Goal: Check status: Check status

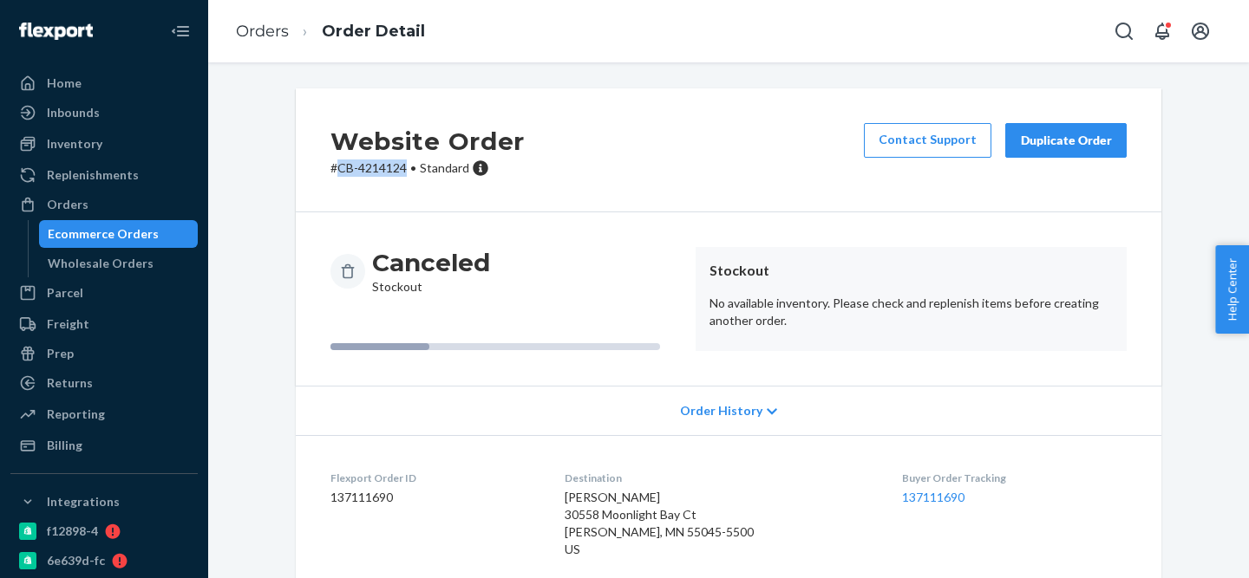
drag, startPoint x: 337, startPoint y: 167, endPoint x: 407, endPoint y: 168, distance: 69.4
click at [407, 168] on p "# CB-4214124 • Standard" at bounding box center [427, 168] width 194 height 17
copy p "CB-4214124"
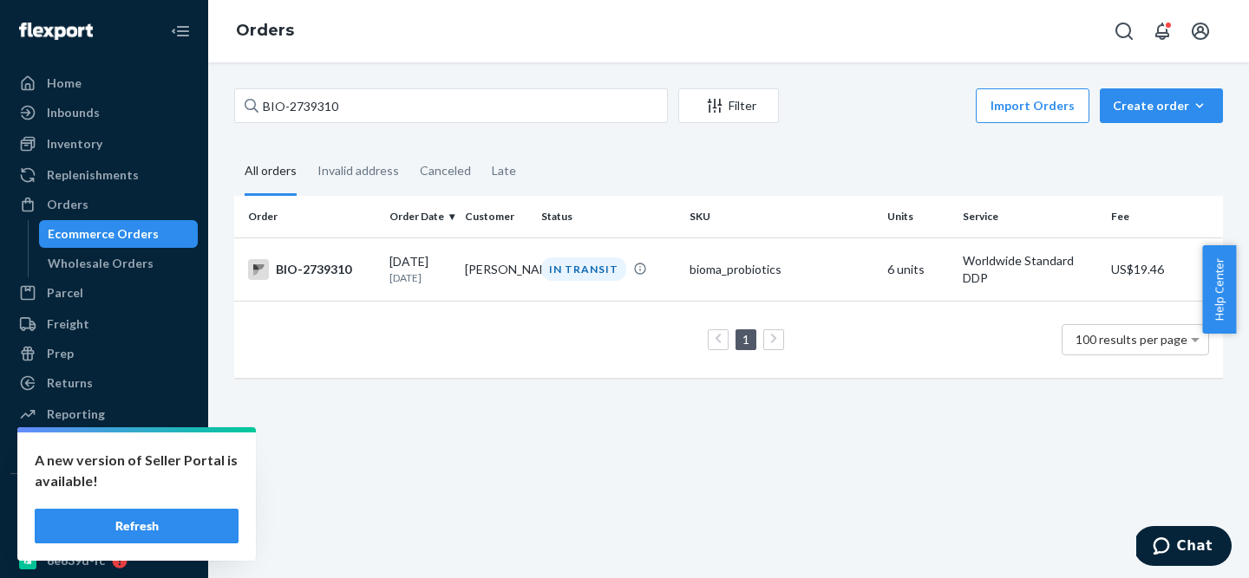
click at [292, 108] on input "BIO-2739310" at bounding box center [451, 105] width 434 height 35
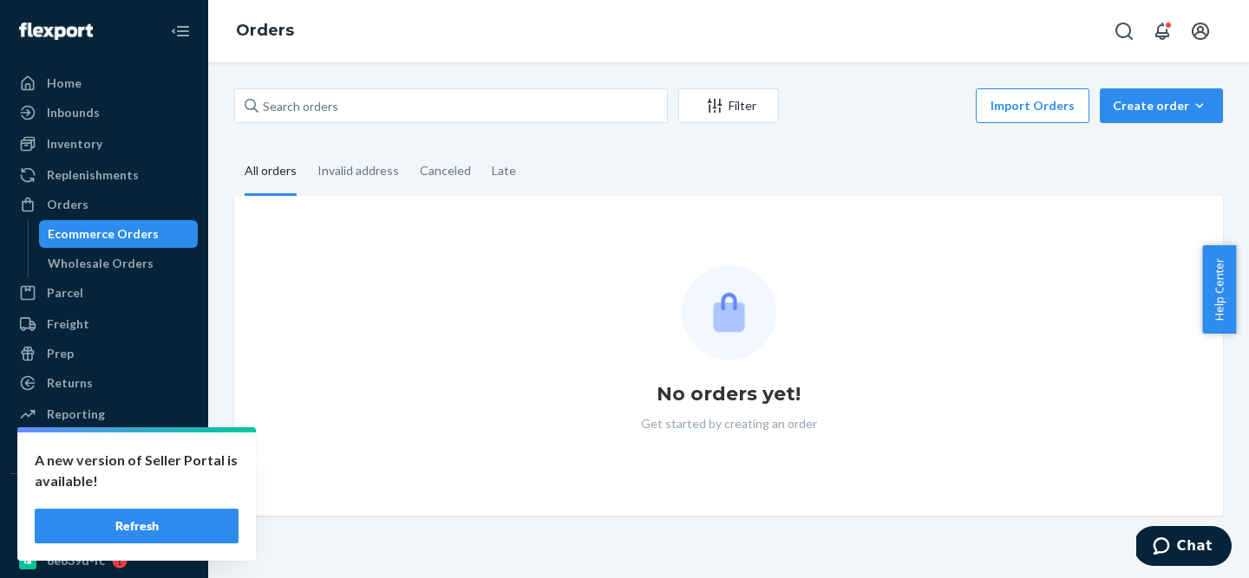
click at [199, 515] on button "Refresh" at bounding box center [137, 526] width 204 height 35
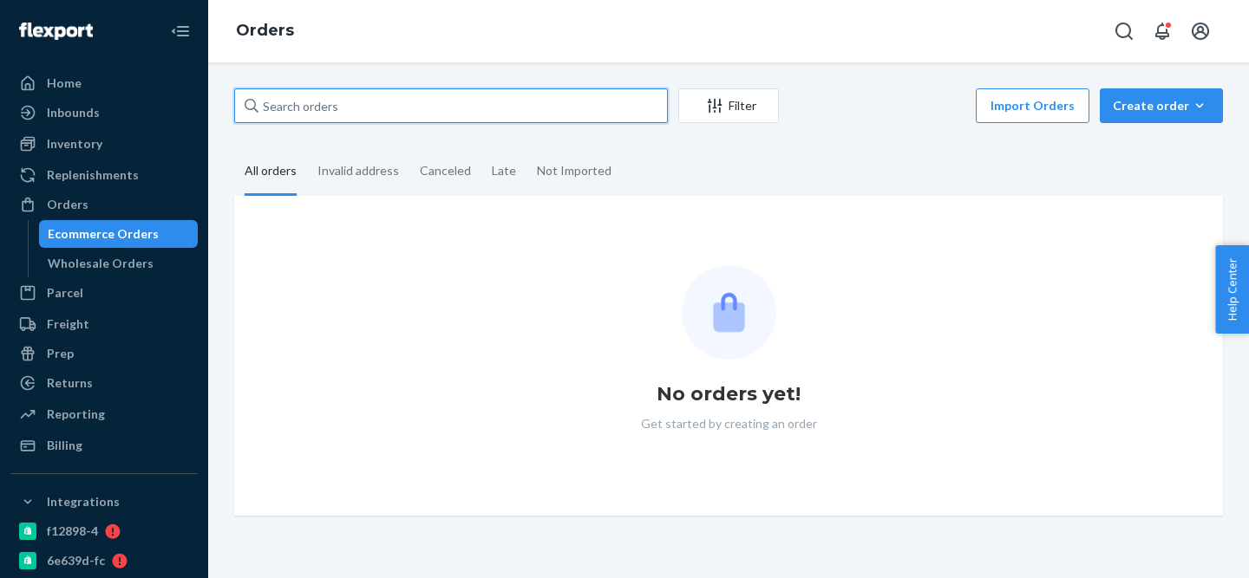
click at [325, 118] on input "text" at bounding box center [451, 105] width 434 height 35
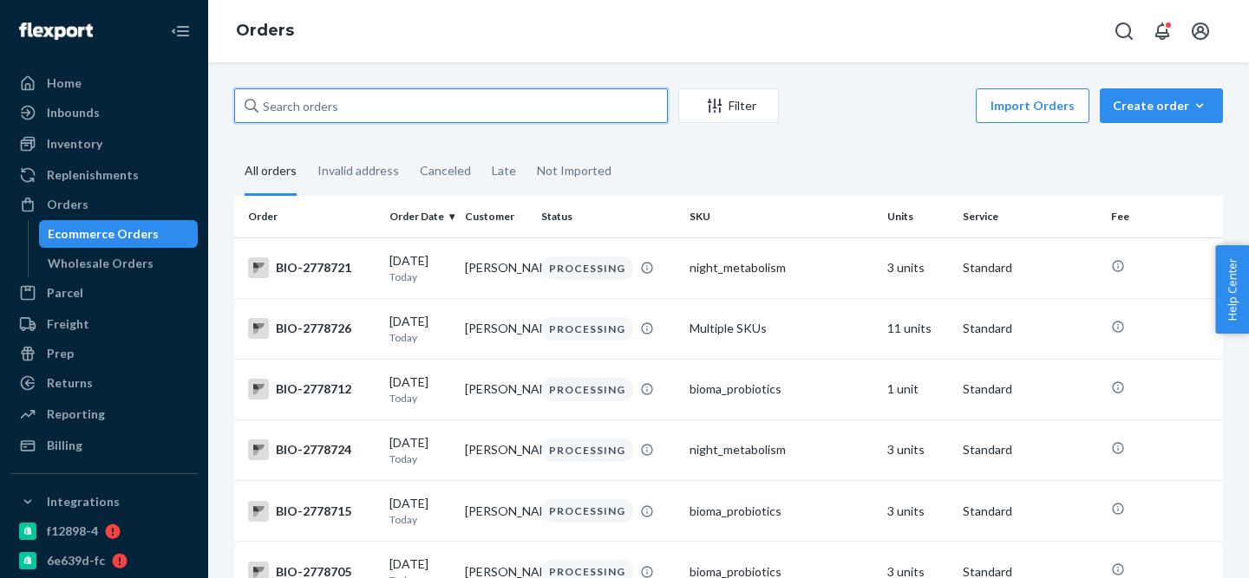
click at [325, 118] on input "text" at bounding box center [451, 105] width 434 height 35
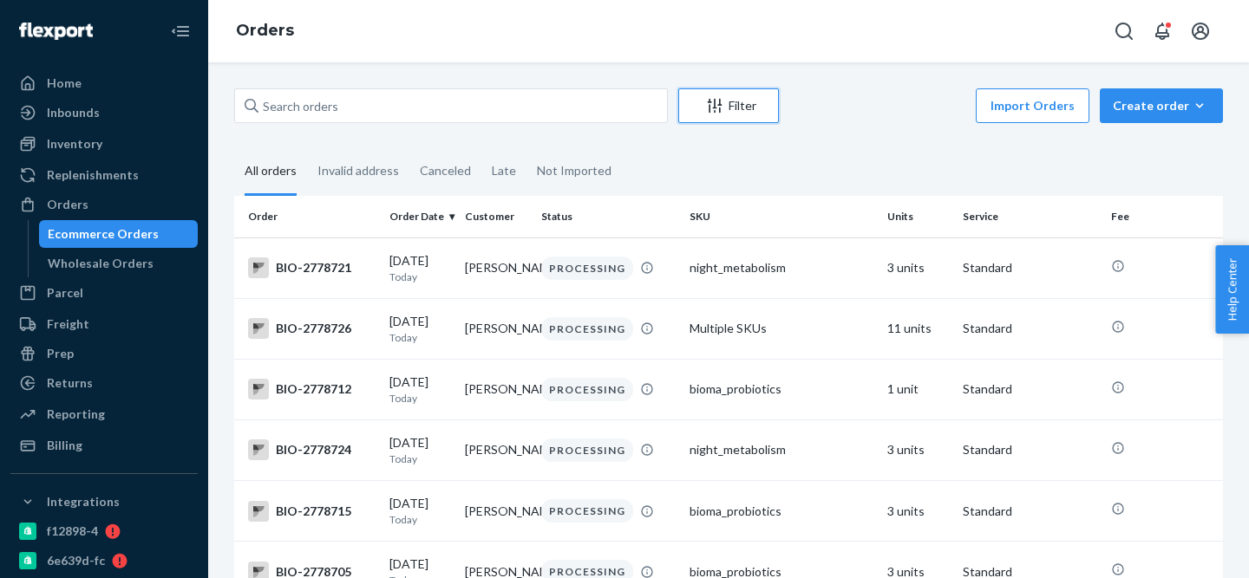
click at [769, 95] on button "Filter" at bounding box center [728, 105] width 101 height 35
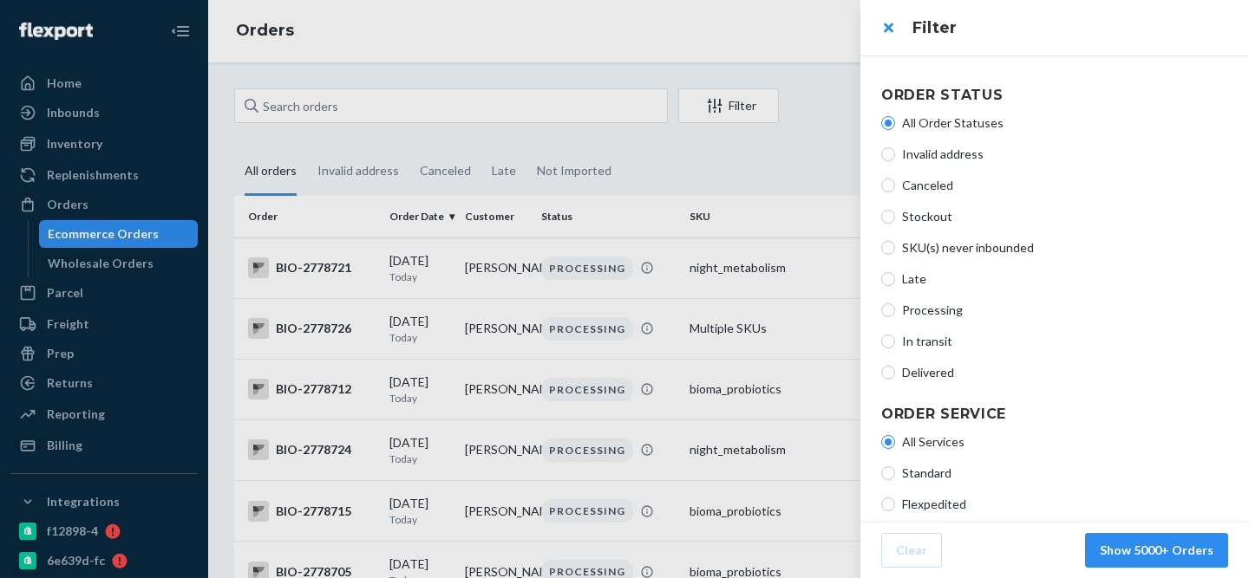
scroll to position [1, 0]
click at [917, 218] on span "Stockout" at bounding box center [1065, 215] width 326 height 17
click at [895, 218] on input "Stockout" at bounding box center [888, 216] width 14 height 14
radio input "true"
radio input "false"
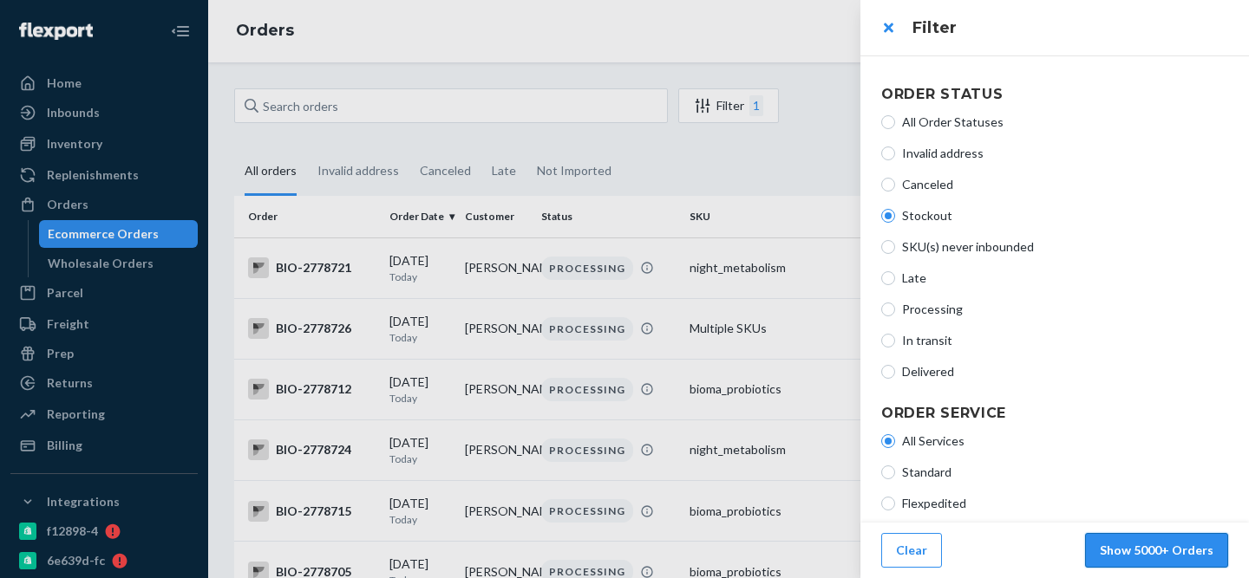
click at [1189, 553] on button "Show 5000+ Orders" at bounding box center [1156, 550] width 143 height 35
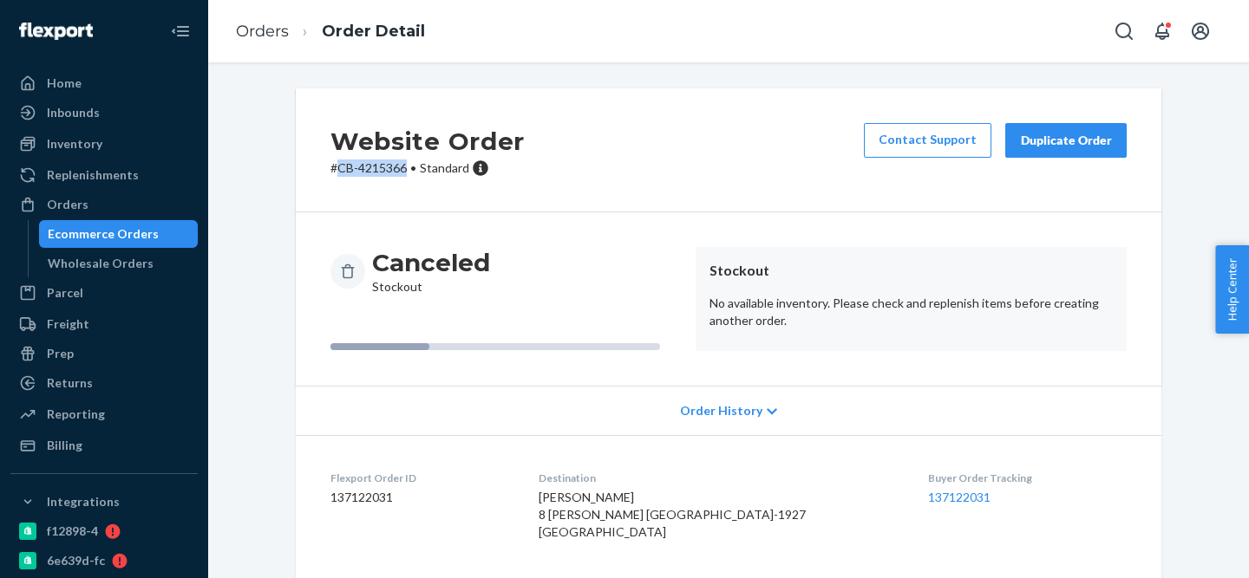
drag, startPoint x: 337, startPoint y: 170, endPoint x: 407, endPoint y: 170, distance: 69.4
click at [407, 170] on p "# CB-4215366 • Standard" at bounding box center [427, 168] width 194 height 17
copy p "CB-4215366"
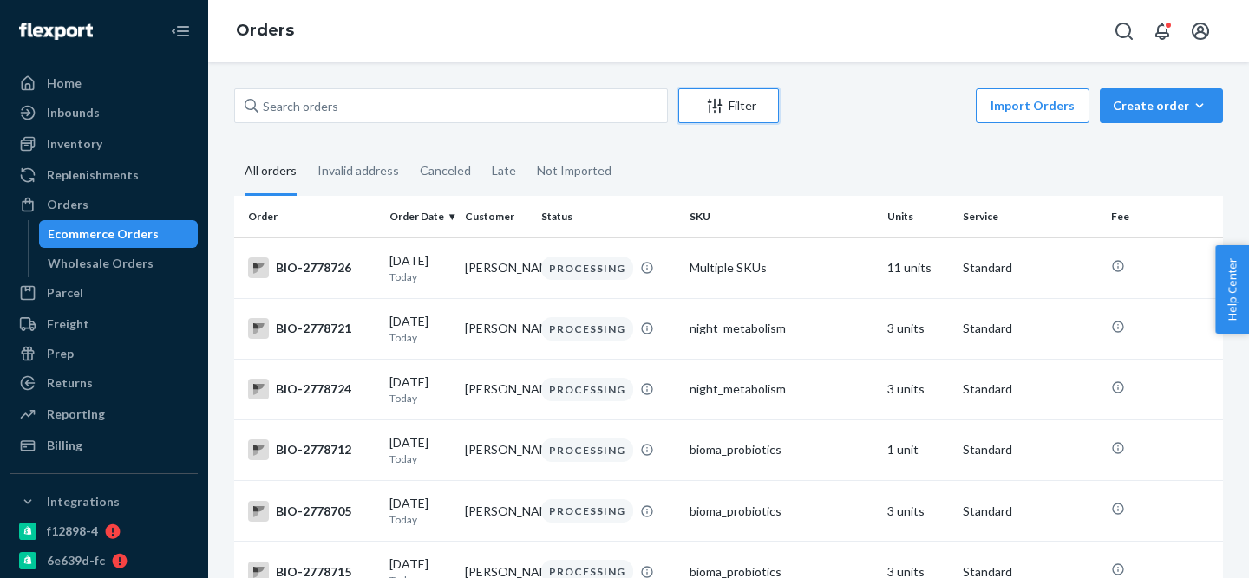
click at [747, 101] on div "Filter" at bounding box center [728, 105] width 99 height 17
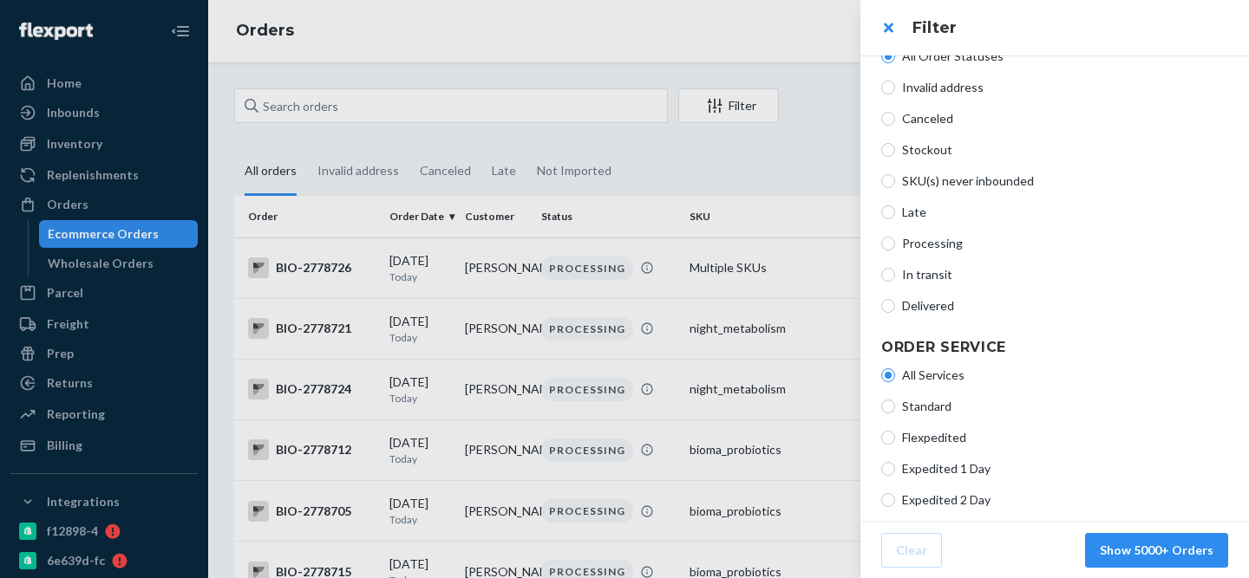
scroll to position [64, 0]
click at [925, 153] on span "Stockout" at bounding box center [1065, 152] width 326 height 17
click at [895, 153] on input "Stockout" at bounding box center [888, 153] width 14 height 14
radio input "true"
radio input "false"
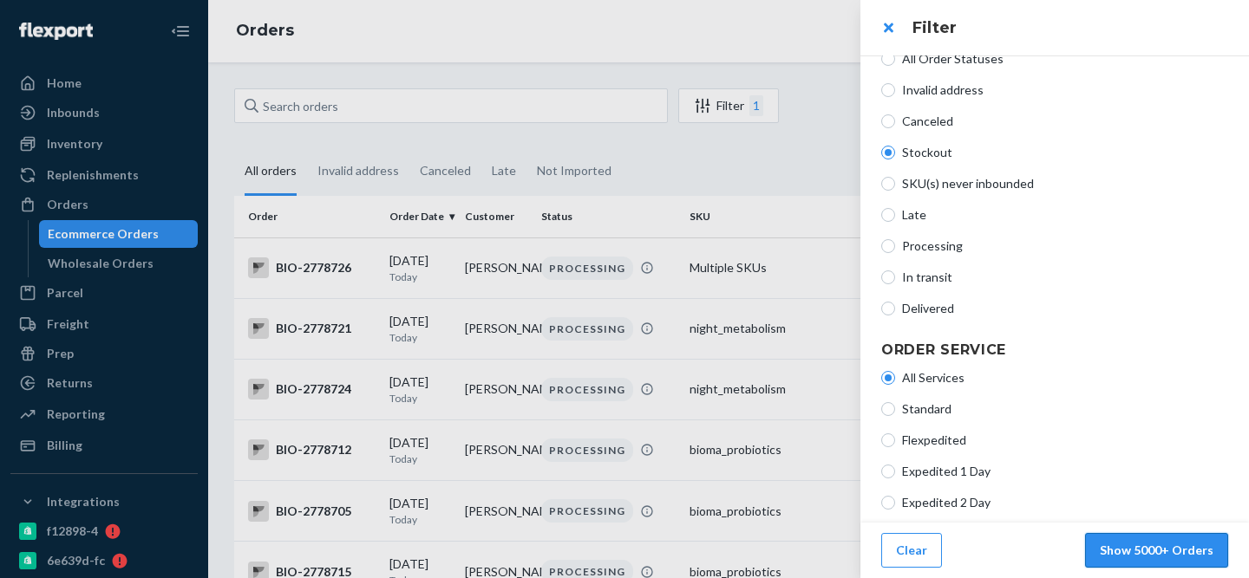
click at [1152, 559] on button "Show 5000+ Orders" at bounding box center [1156, 550] width 143 height 35
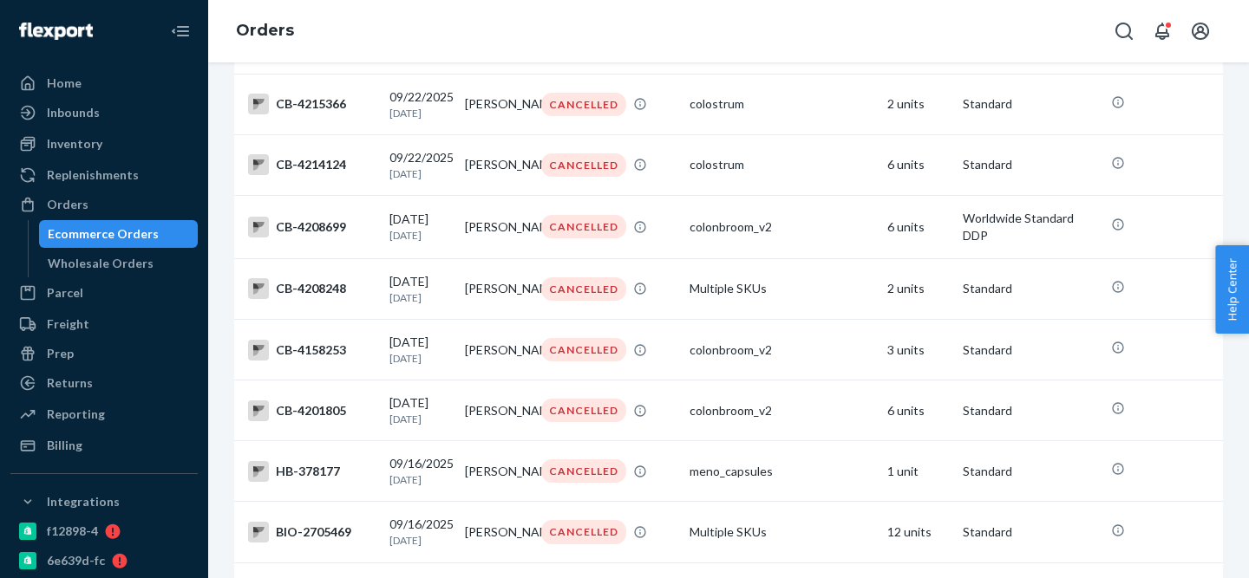
scroll to position [0, 0]
